Goal: Navigation & Orientation: Find specific page/section

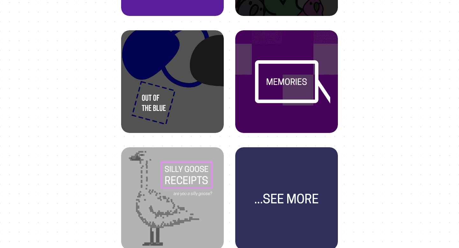
scroll to position [352, 0]
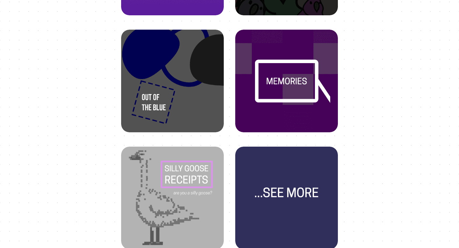
click at [277, 188] on img at bounding box center [286, 192] width 87 height 87
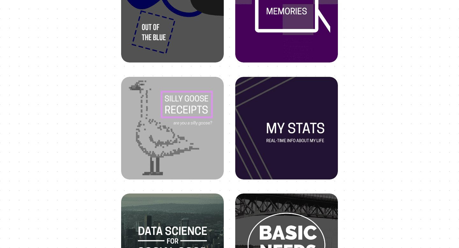
scroll to position [296, 0]
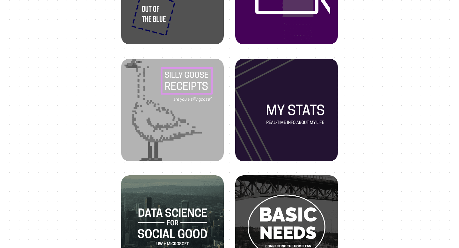
click at [194, 110] on img at bounding box center [172, 104] width 87 height 87
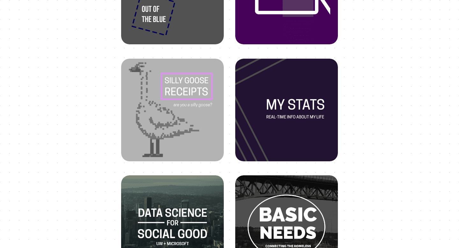
click at [255, 117] on img at bounding box center [286, 104] width 87 height 87
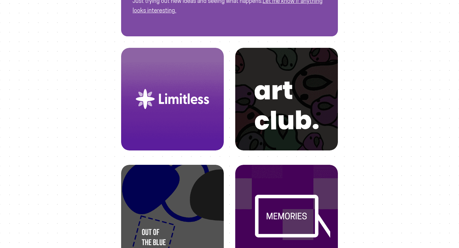
scroll to position [0, 0]
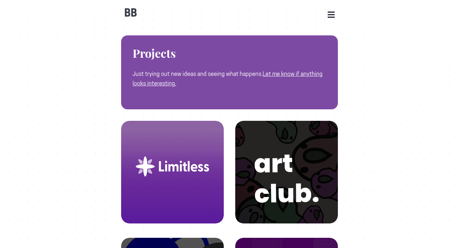
click at [190, 173] on img at bounding box center [172, 166] width 87 height 87
click at [182, 175] on img at bounding box center [172, 166] width 87 height 87
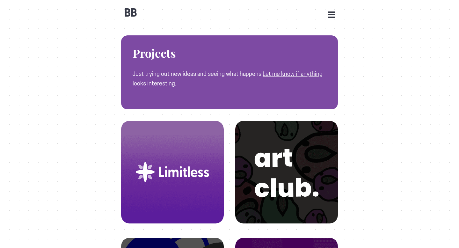
click at [253, 178] on img at bounding box center [286, 166] width 87 height 87
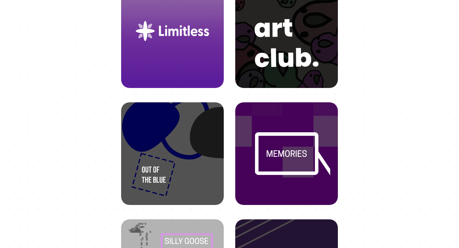
scroll to position [178, 0]
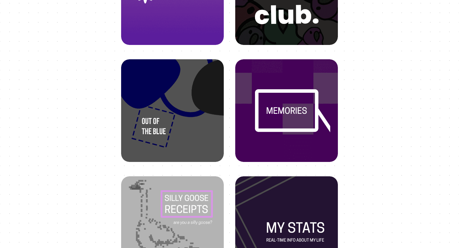
click at [190, 141] on img at bounding box center [172, 104] width 87 height 87
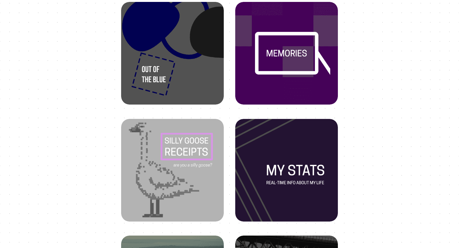
scroll to position [0, 0]
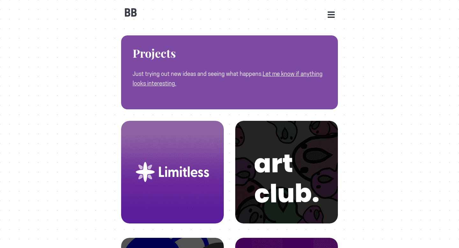
click at [331, 19] on div "BB Open Menu HOME STATS WORK JOURNEYS UPDATES CONTACT FACEBOOK INSTAGRAM LINKED…" at bounding box center [229, 9] width 217 height 19
click at [331, 15] on button "Open Menu" at bounding box center [331, 14] width 7 height 6
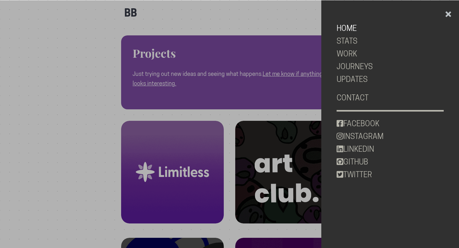
click at [350, 28] on link "HOME" at bounding box center [389, 28] width 107 height 13
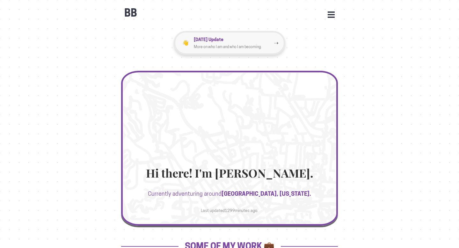
click at [265, 38] on p "[DATE] Update" at bounding box center [234, 39] width 80 height 7
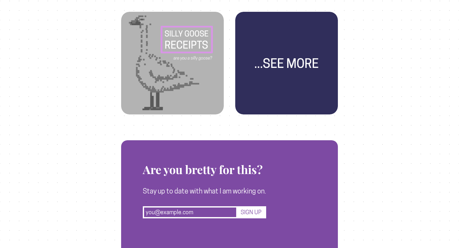
scroll to position [487, 0]
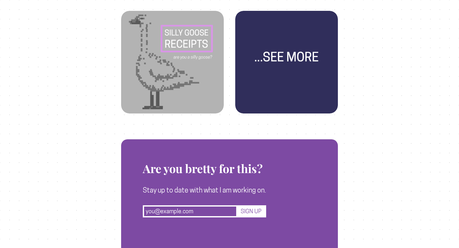
click at [316, 99] on img at bounding box center [286, 56] width 87 height 87
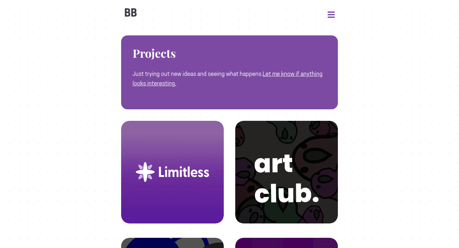
click at [332, 13] on button "Open Menu" at bounding box center [331, 14] width 7 height 6
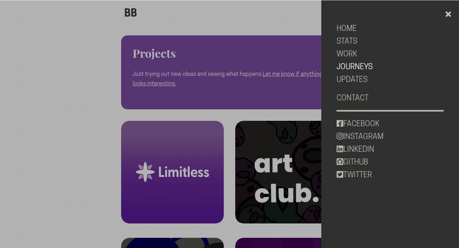
click at [352, 70] on link "JOURNEYS" at bounding box center [389, 66] width 107 height 13
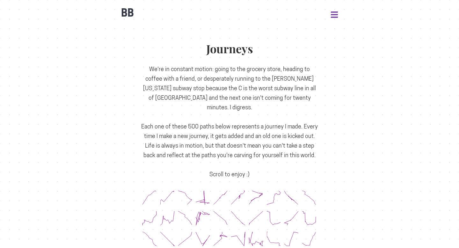
click at [334, 16] on button "Open Menu" at bounding box center [334, 14] width 7 height 6
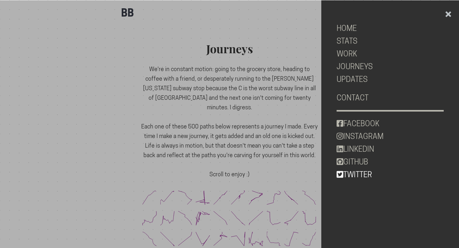
click at [367, 174] on link "TWITTER" at bounding box center [389, 174] width 107 height 13
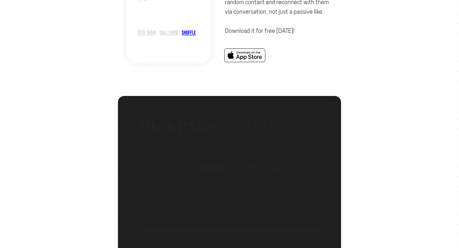
scroll to position [160, 0]
